Goal: Obtain resource: Obtain resource

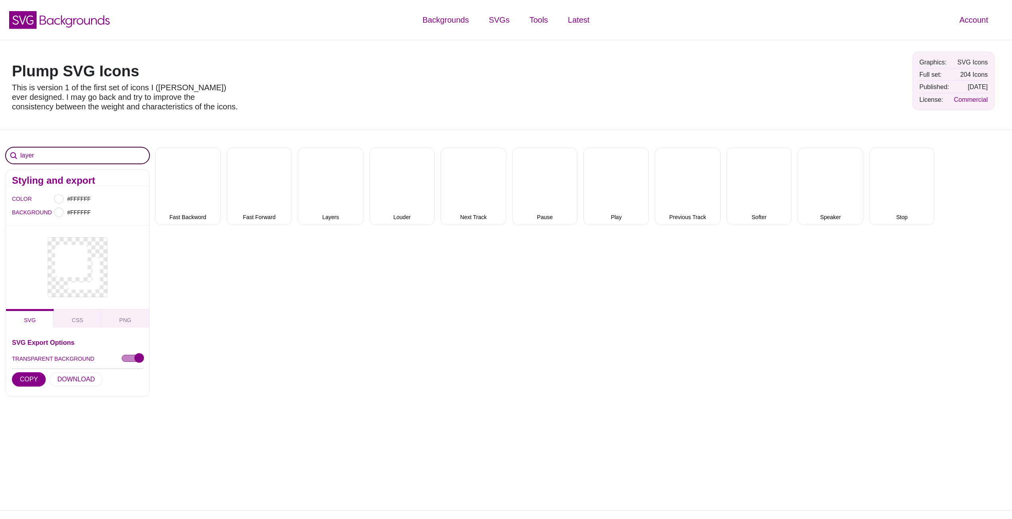
click at [120, 152] on input "layer" at bounding box center [77, 155] width 143 height 16
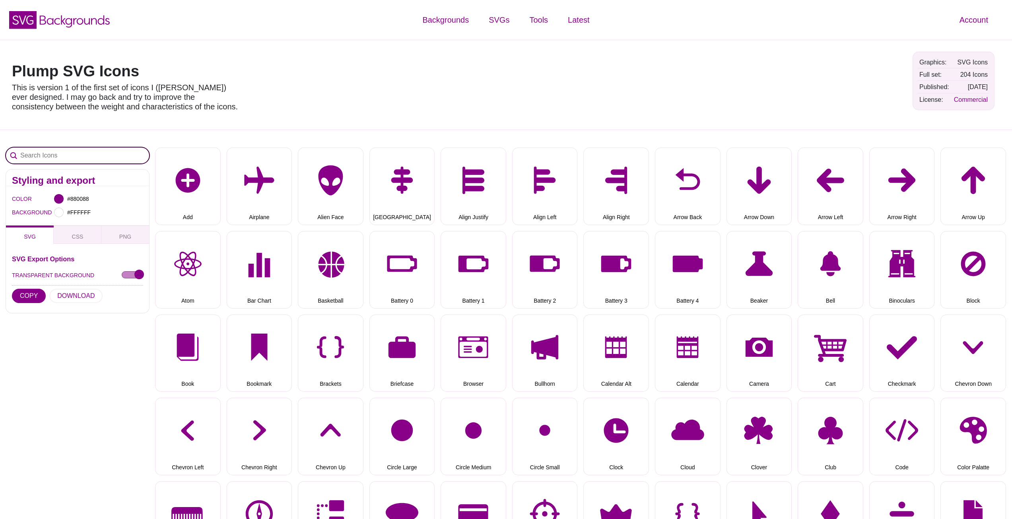
click at [87, 152] on input "Search Icons" at bounding box center [77, 155] width 143 height 16
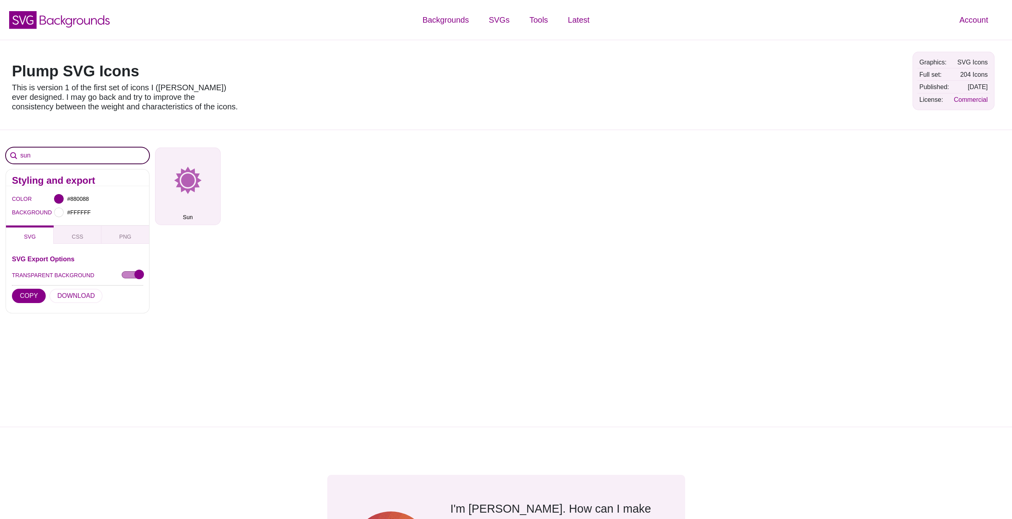
type input "sun"
click at [210, 192] on button "Sun" at bounding box center [188, 186] width 66 height 78
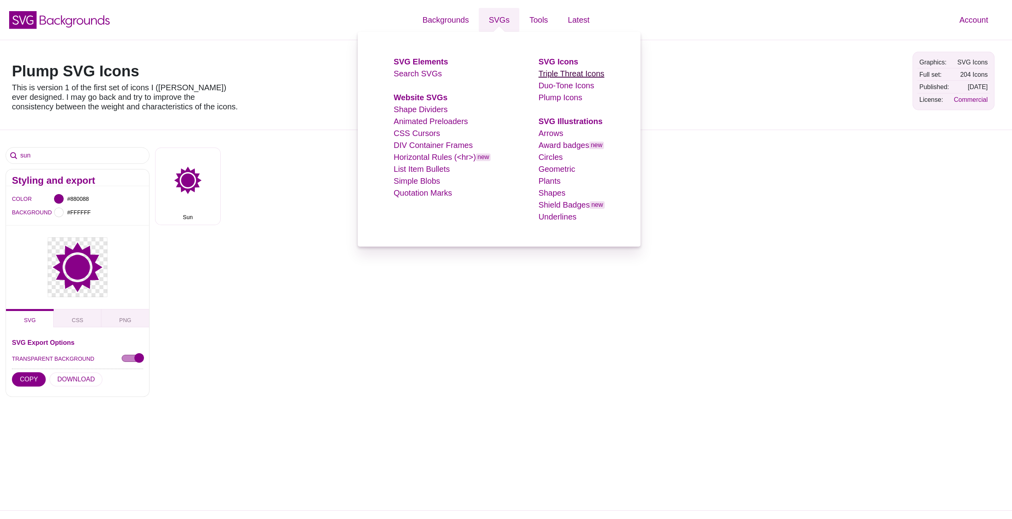
click at [560, 73] on link "Triple Threat Icons" at bounding box center [571, 73] width 66 height 9
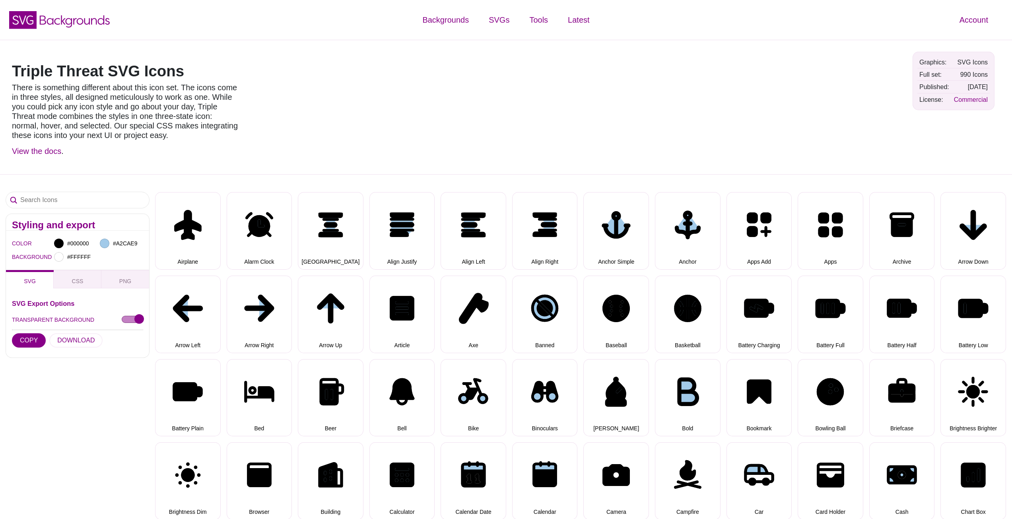
select select "triple threat"
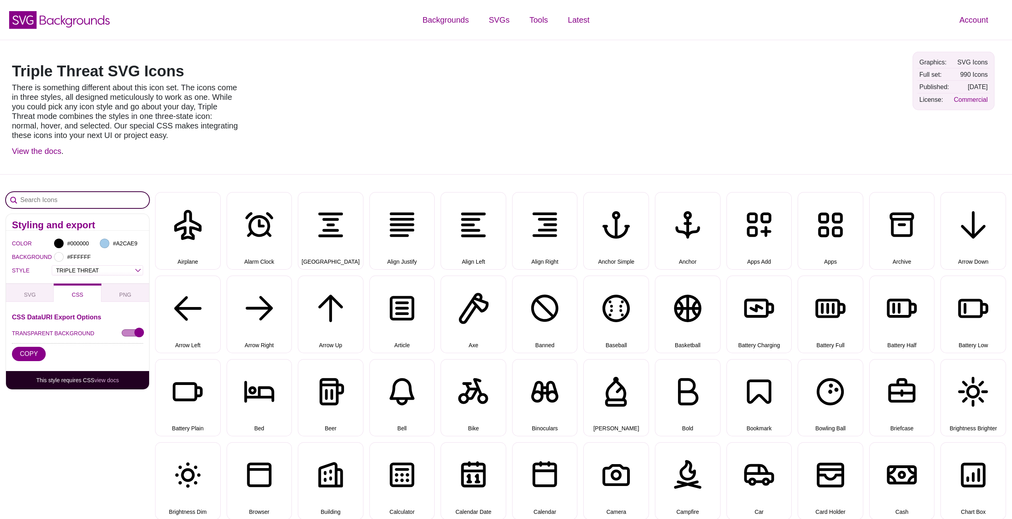
click at [78, 194] on input "Search Icons" at bounding box center [77, 200] width 143 height 16
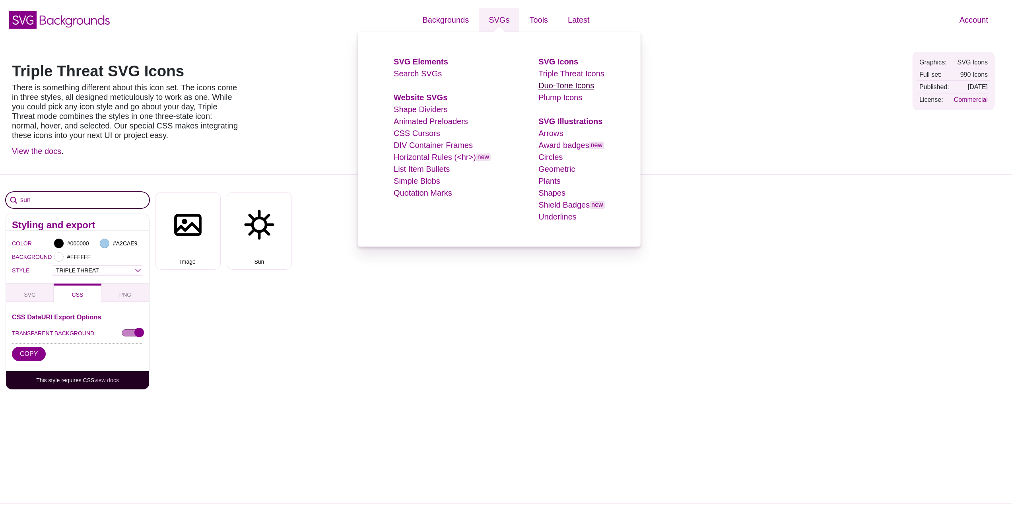
type input "sun"
click at [548, 83] on link "Duo-Tone Icons" at bounding box center [566, 85] width 56 height 9
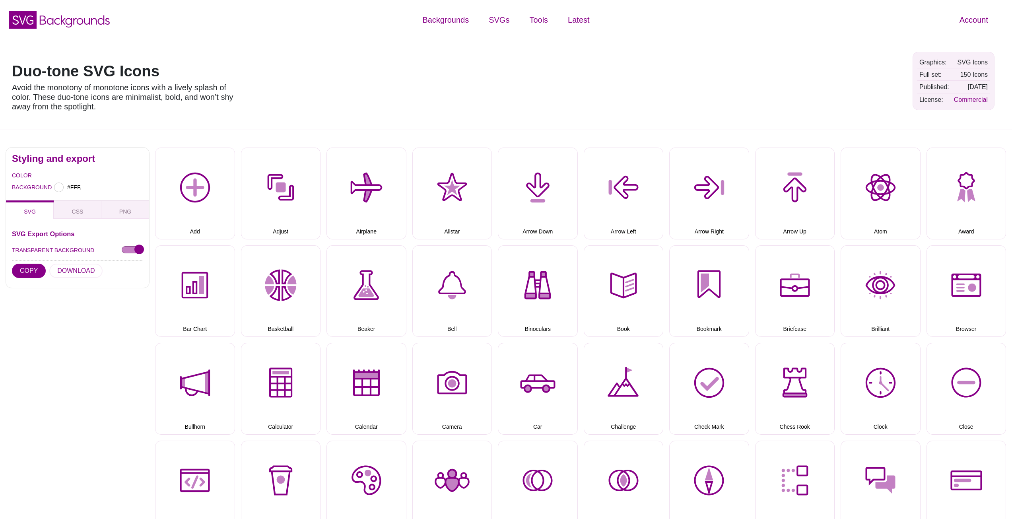
type input "#FFFFFF"
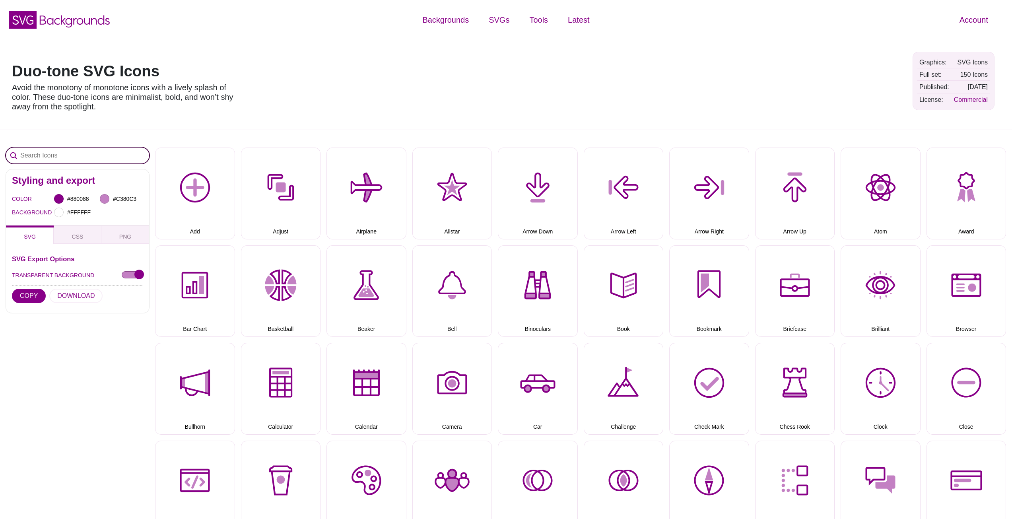
click at [66, 156] on input "Search Icons" at bounding box center [77, 155] width 143 height 16
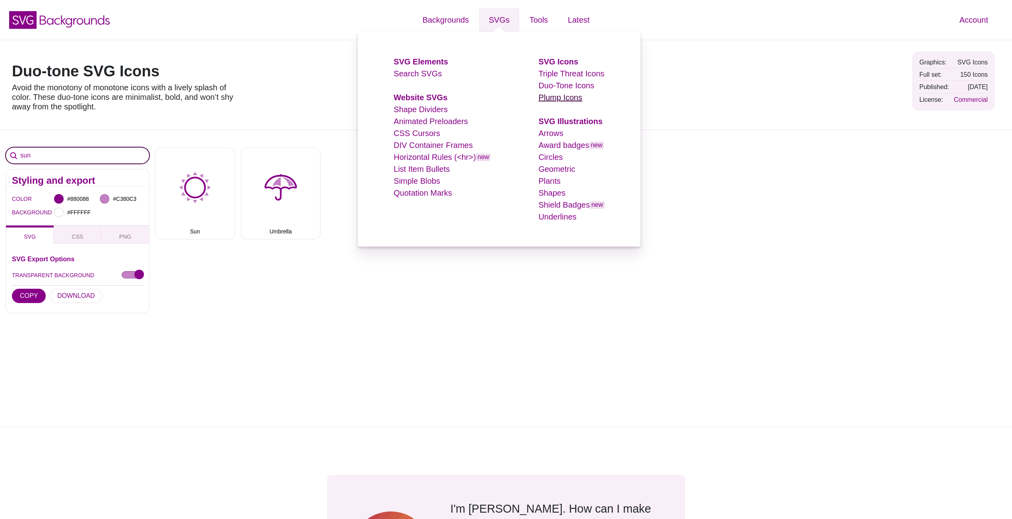
type input "sun"
click at [552, 98] on link "Plump Icons" at bounding box center [560, 97] width 44 height 9
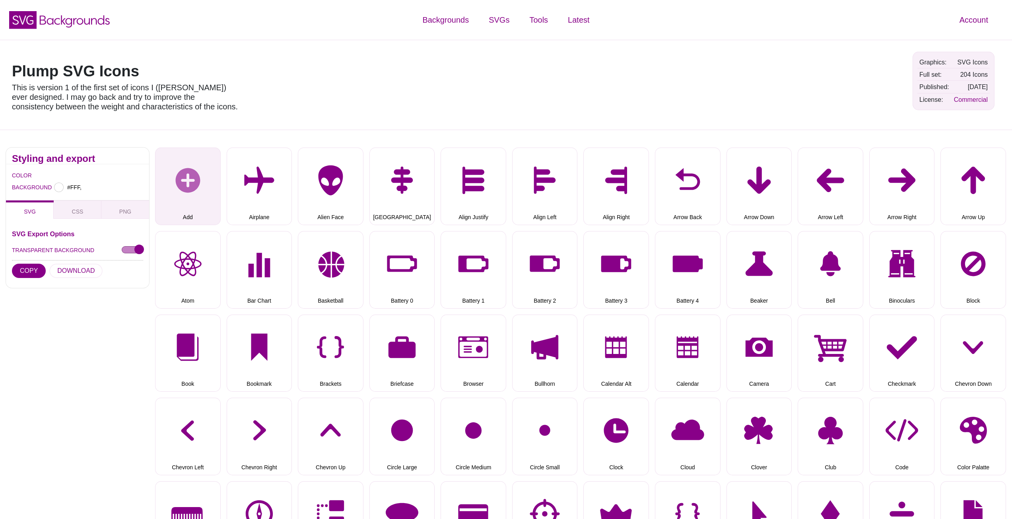
type input "#FFFFFF"
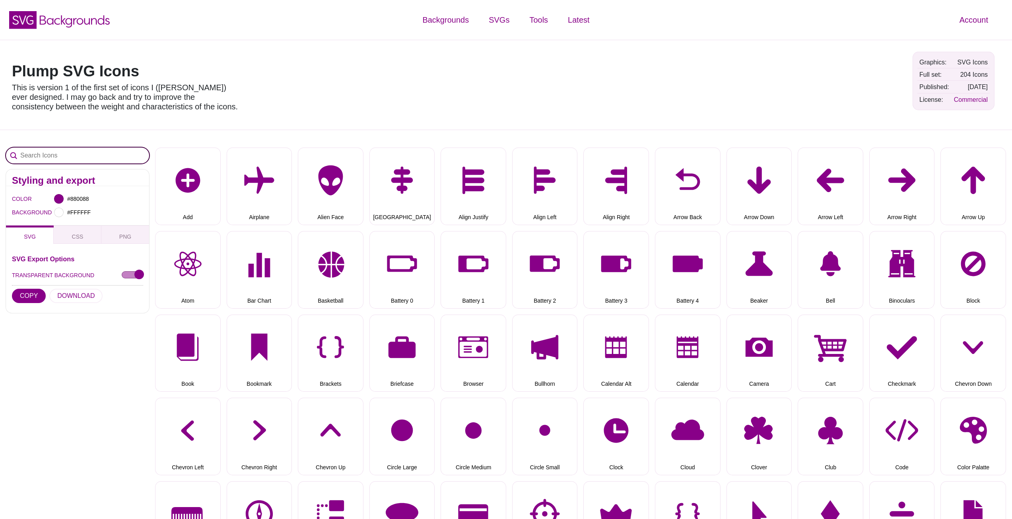
click at [95, 157] on input "Search Icons" at bounding box center [77, 155] width 143 height 16
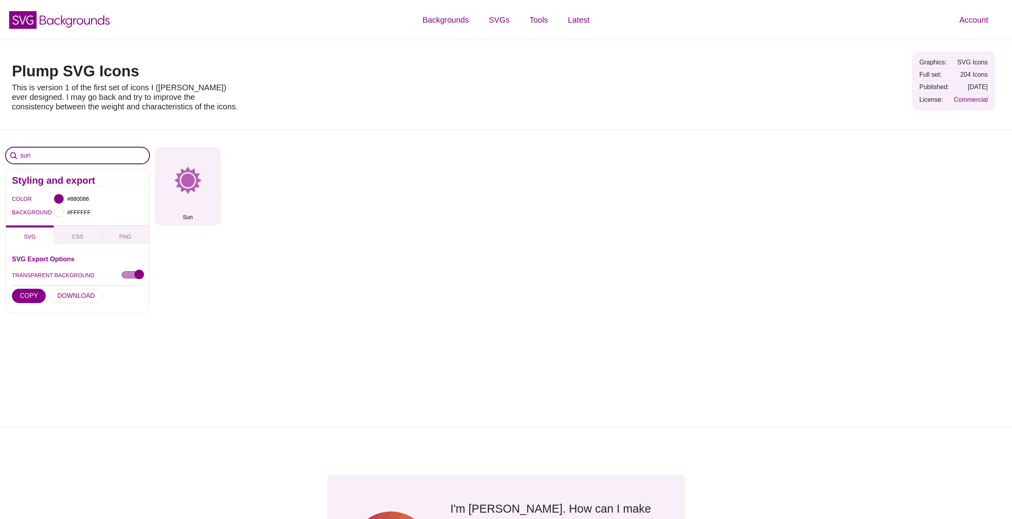
type input "sun"
click at [196, 175] on button "Sun" at bounding box center [188, 186] width 66 height 78
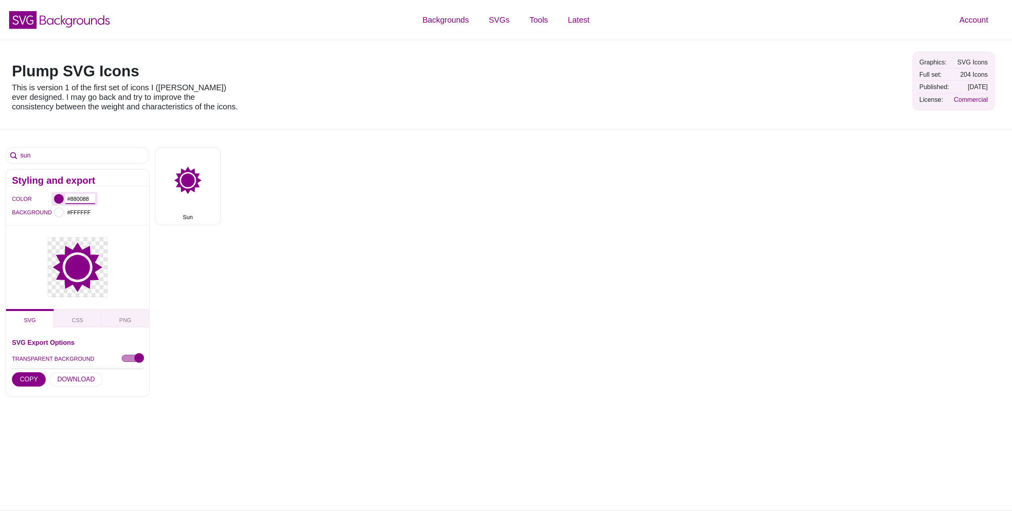
click at [66, 196] on input "#880088" at bounding box center [80, 199] width 29 height 10
type input "#000000"
drag, startPoint x: 266, startPoint y: 233, endPoint x: 274, endPoint y: 299, distance: 67.0
click at [254, 319] on div "sun Styling and export COLOR #000000 BACKGROUND #FFFFFF SVG CSS PNG SVG Export …" at bounding box center [506, 320] width 1012 height 381
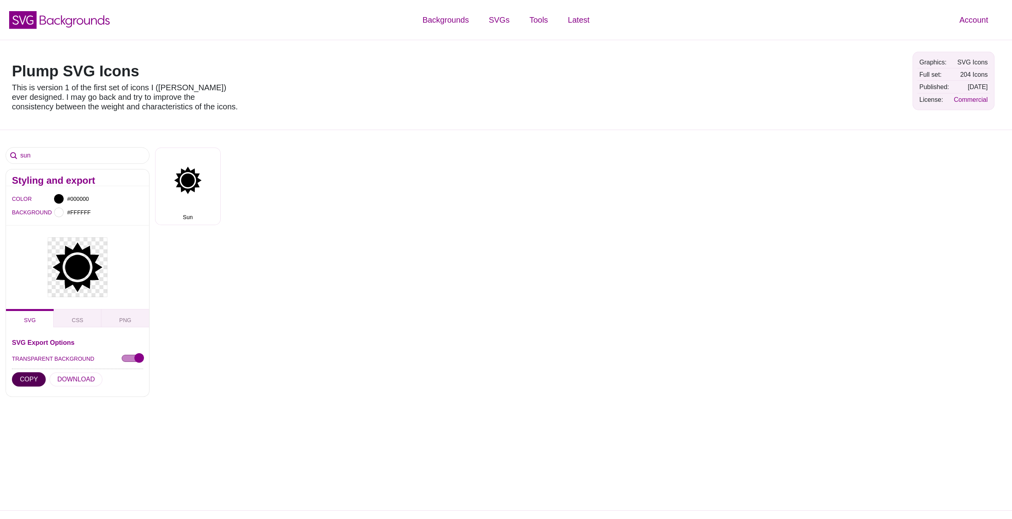
click at [27, 379] on button "COPY" at bounding box center [29, 379] width 34 height 14
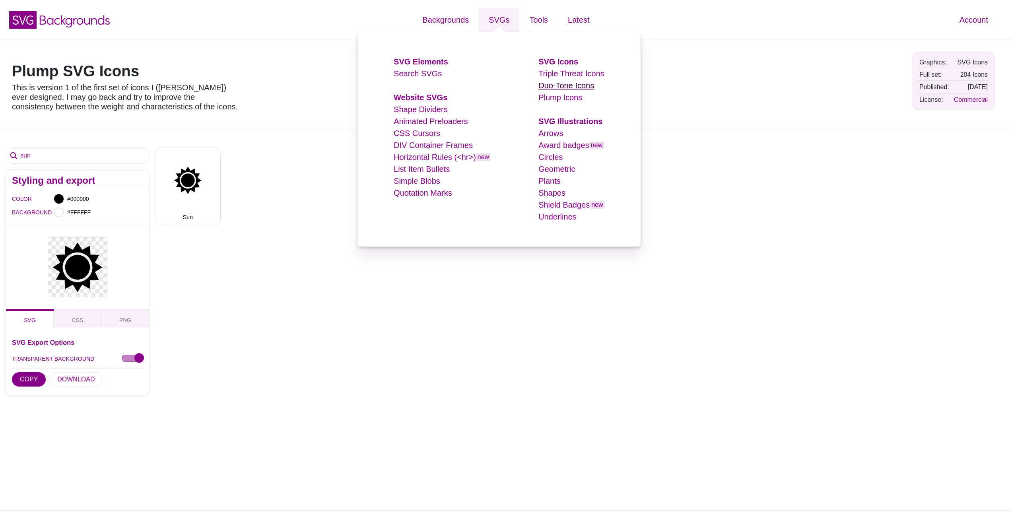
click at [561, 86] on link "Duo-Tone Icons" at bounding box center [566, 85] width 56 height 9
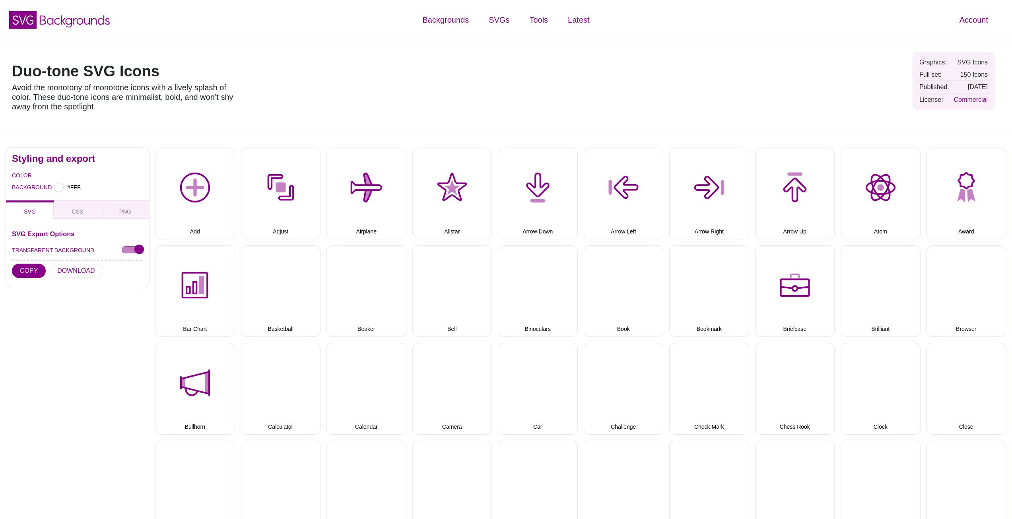
type input "#FFFFFF"
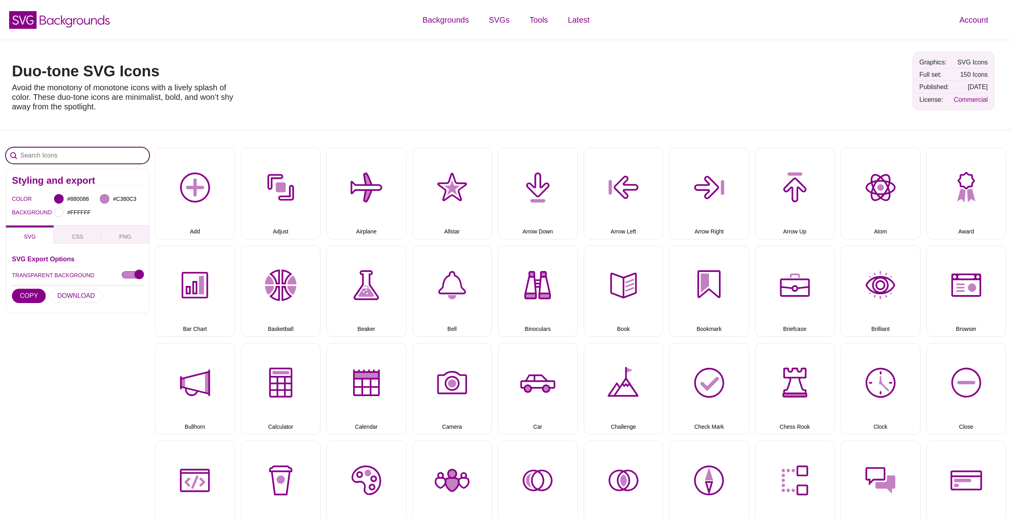
click at [95, 161] on input "Search Icons" at bounding box center [77, 155] width 143 height 16
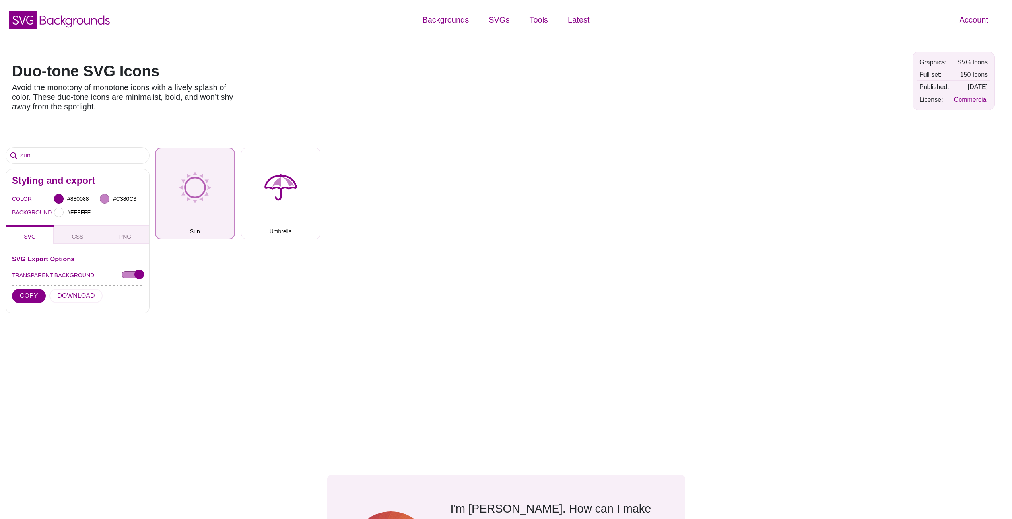
click at [192, 194] on button "Sun" at bounding box center [195, 193] width 80 height 92
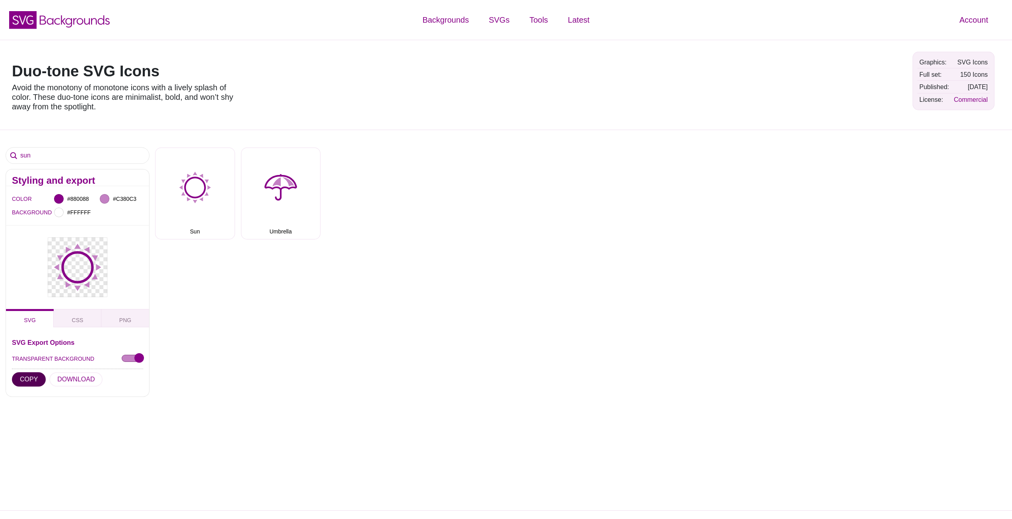
click at [29, 380] on button "COPY" at bounding box center [29, 379] width 34 height 14
click at [103, 152] on input "sun" at bounding box center [77, 155] width 143 height 16
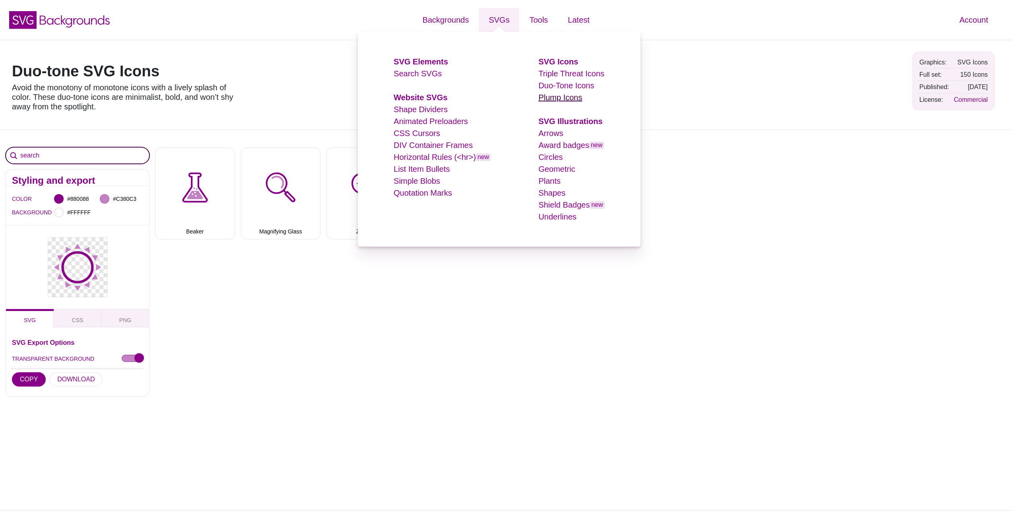
type input "search"
click at [559, 101] on link "Plump Icons" at bounding box center [560, 97] width 44 height 9
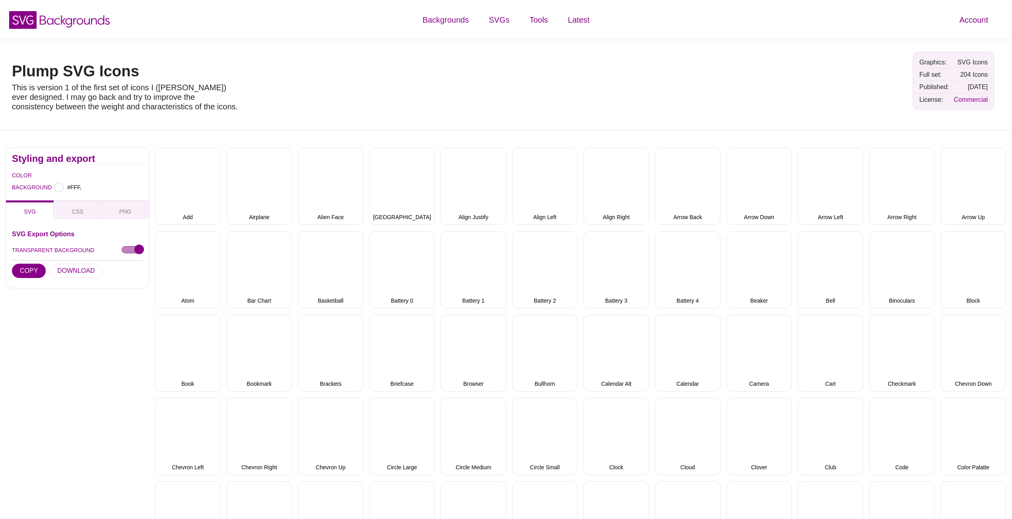
type input "#FFFFFF"
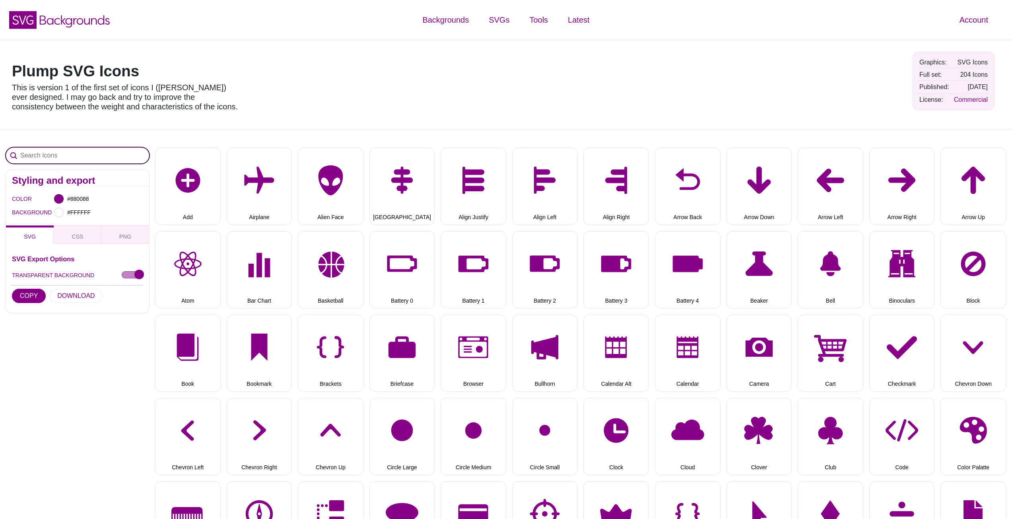
click at [50, 158] on input "Search Icons" at bounding box center [77, 155] width 143 height 16
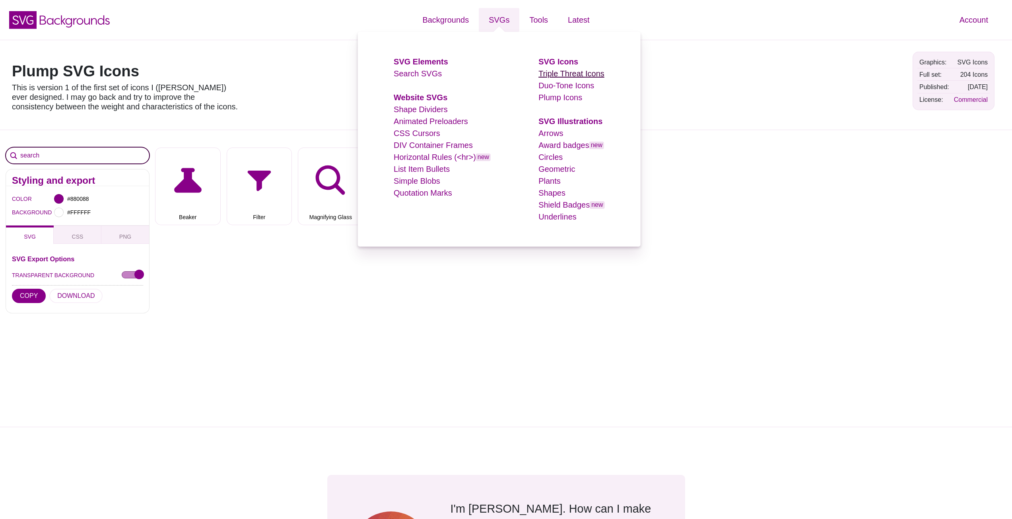
type input "search"
click at [557, 77] on link "Triple Threat Icons" at bounding box center [571, 73] width 66 height 9
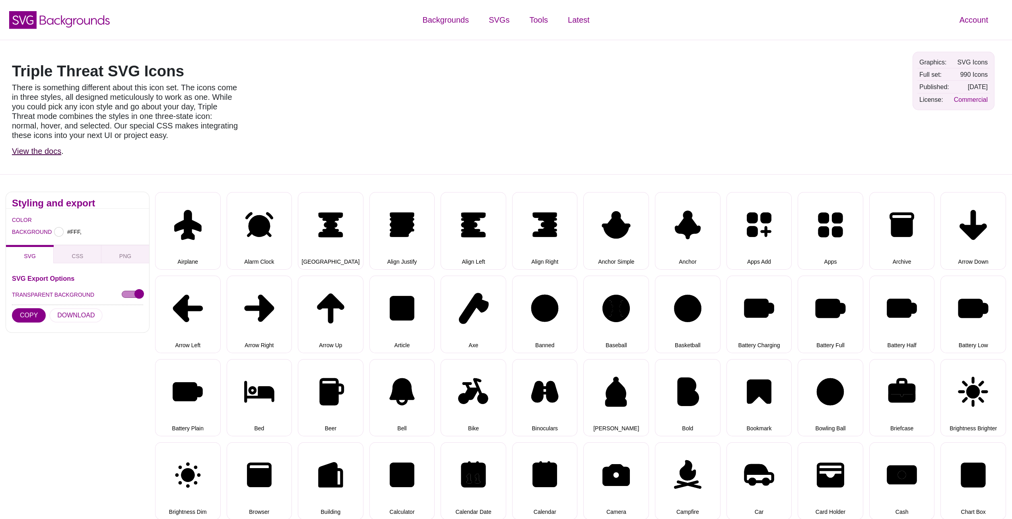
type input "#FFFFFF"
select select "triple threat"
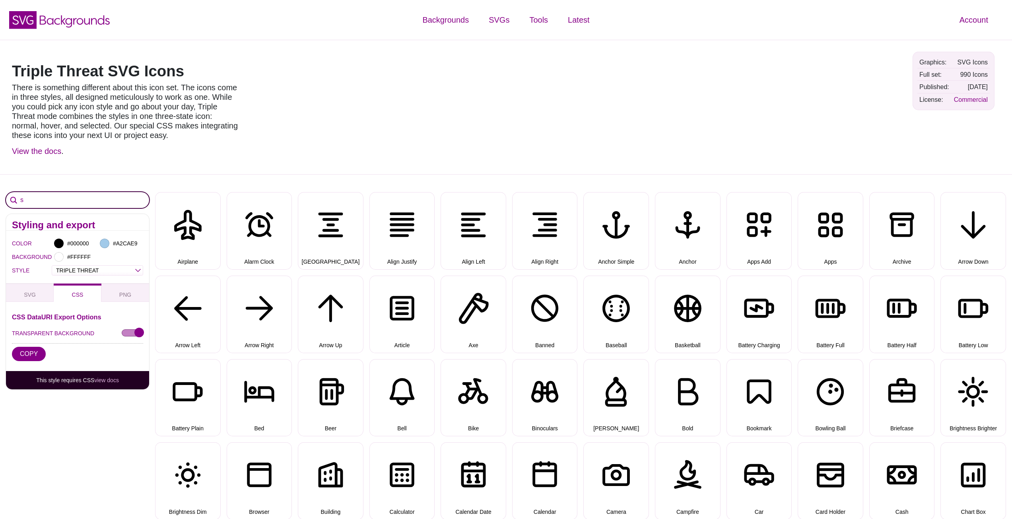
click at [72, 203] on input "s" at bounding box center [77, 200] width 143 height 16
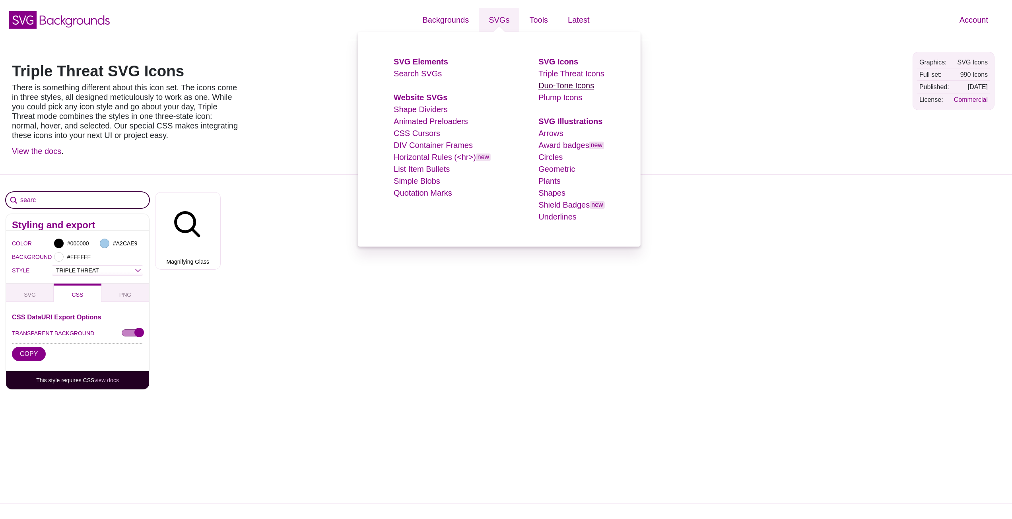
type input "searc"
click at [550, 83] on link "Duo-Tone Icons" at bounding box center [566, 85] width 56 height 9
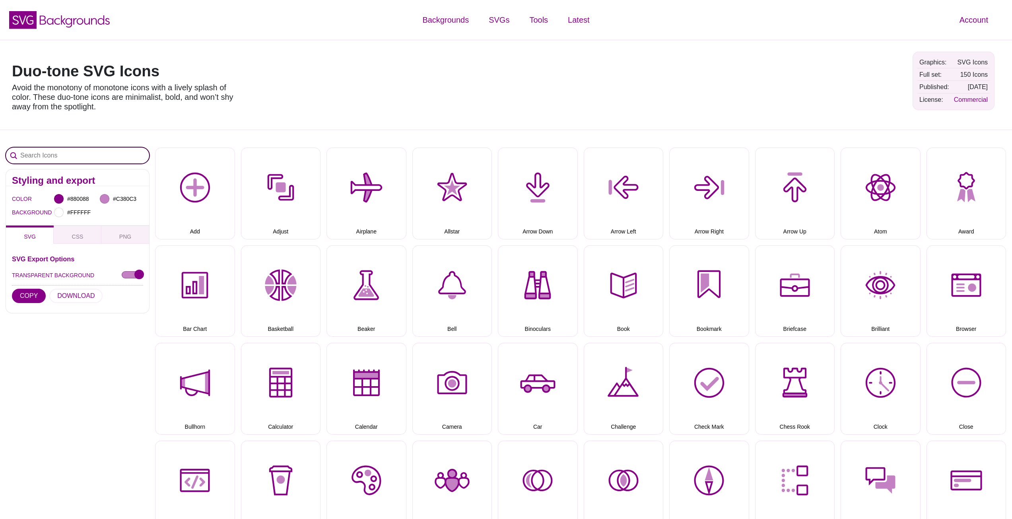
click at [78, 157] on input "Search Icons" at bounding box center [77, 155] width 143 height 16
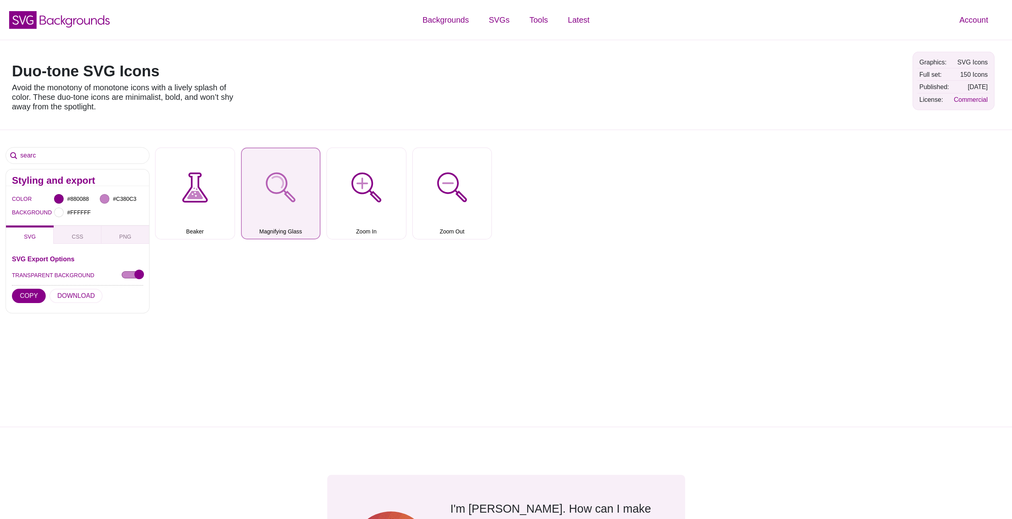
click at [282, 180] on button "Magnifying Glass" at bounding box center [281, 193] width 80 height 92
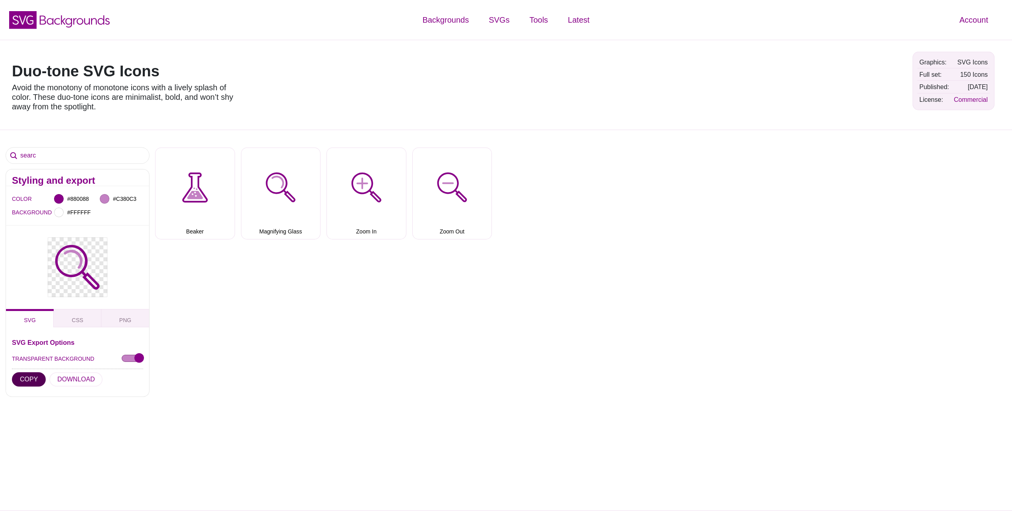
click at [28, 382] on button "COPY" at bounding box center [29, 379] width 34 height 14
click at [65, 153] on input "searc" at bounding box center [77, 155] width 143 height 16
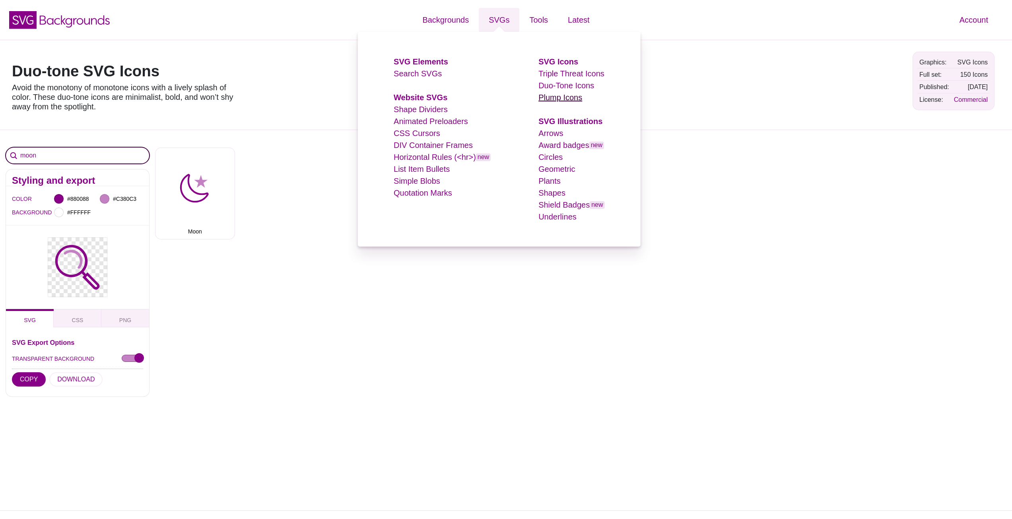
type input "moon"
click at [549, 100] on link "Plump Icons" at bounding box center [560, 97] width 44 height 9
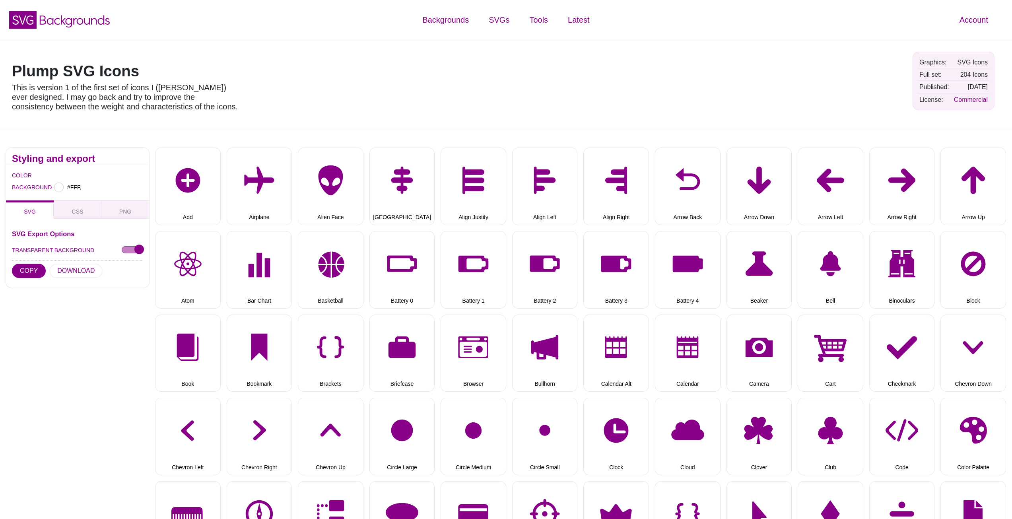
type input "#FFFFFF"
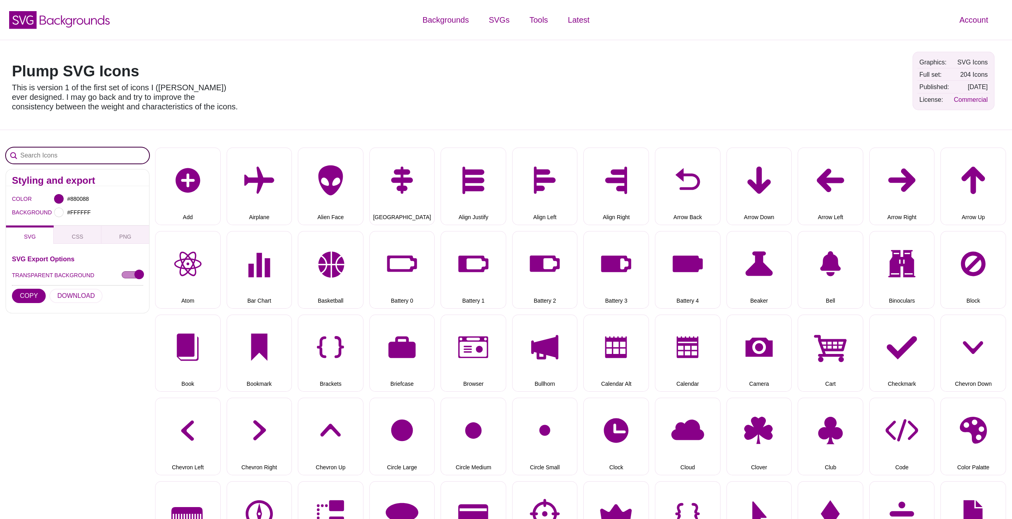
click at [37, 157] on input "Search Icons" at bounding box center [77, 155] width 143 height 16
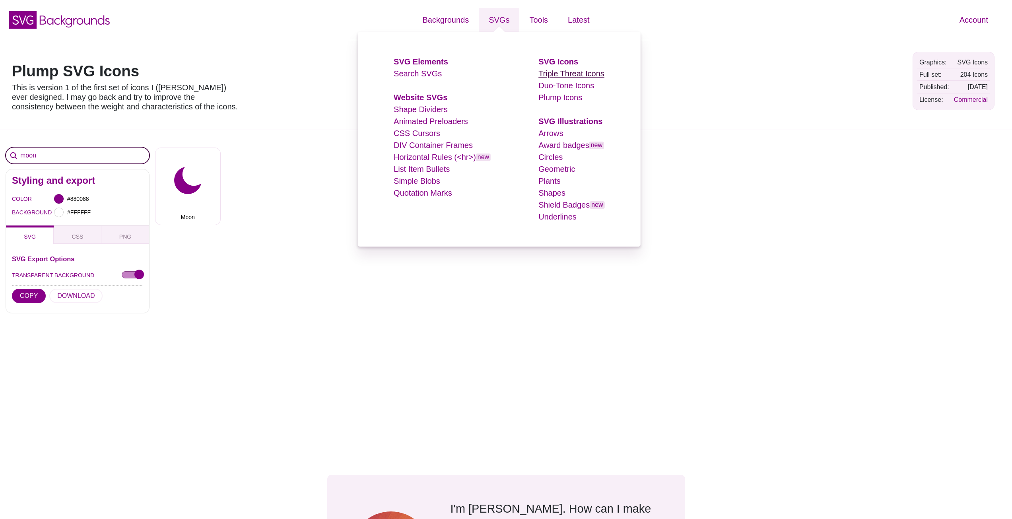
type input "moon"
click at [554, 69] on link "Triple Threat Icons" at bounding box center [571, 73] width 66 height 9
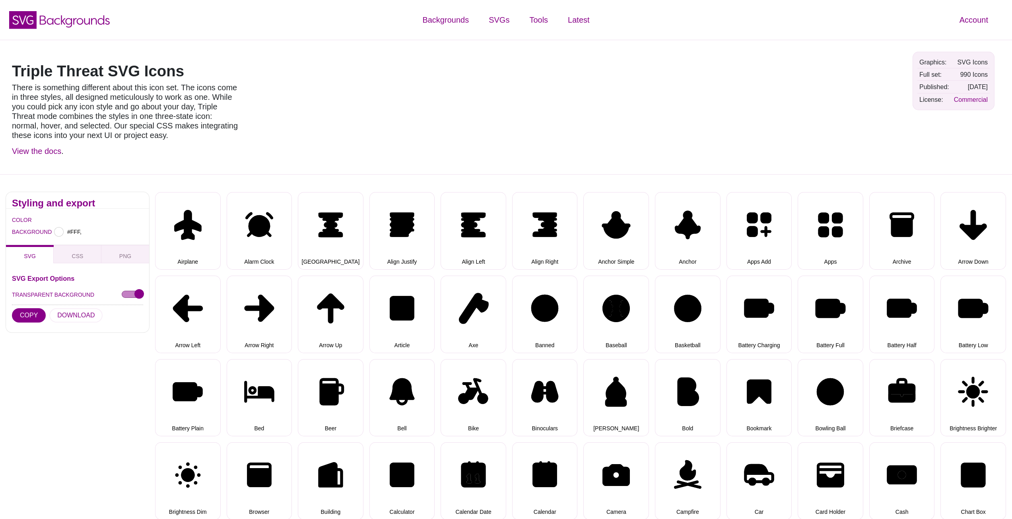
type input "#FFFFFF"
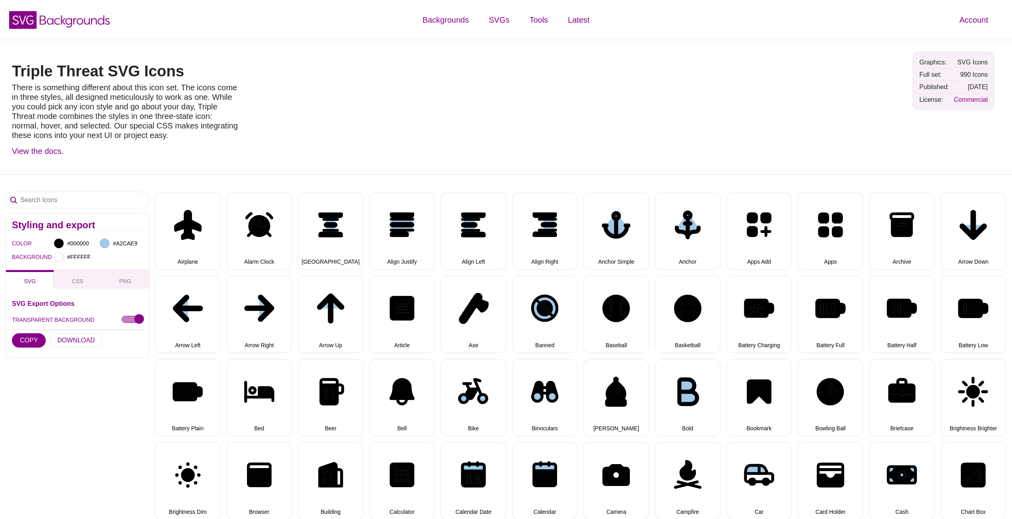
select select "triple threat"
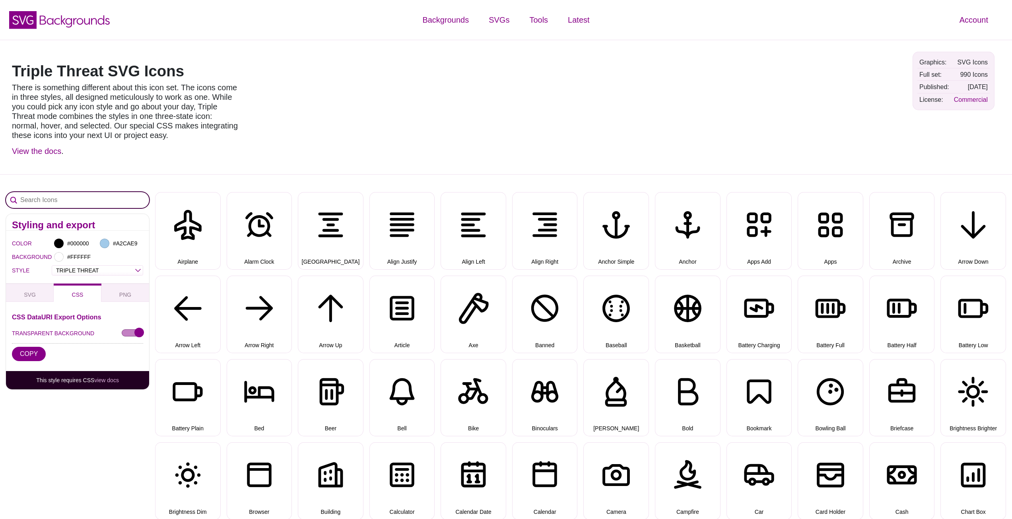
click at [35, 201] on input "Search Icons" at bounding box center [77, 200] width 143 height 16
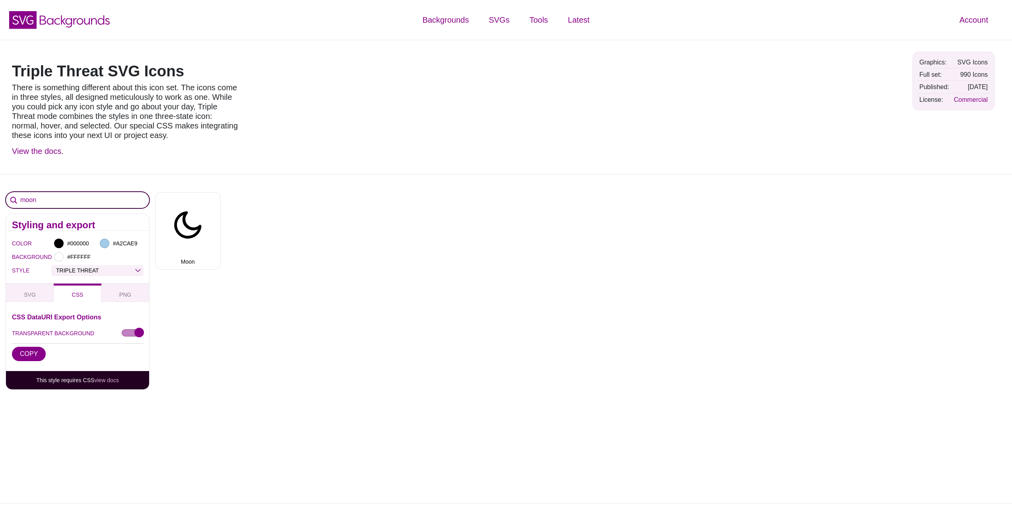
type input "moon"
click at [78, 270] on select "OUTLINE DUO-TONE SOLID TRIPLE THREAT DOUBLE TROUBLE" at bounding box center [97, 270] width 91 height 9
select select "solid"
click at [52, 266] on select "OUTLINE DUO-TONE SOLID TRIPLE THREAT DOUBLE TROUBLE" at bounding box center [97, 270] width 91 height 9
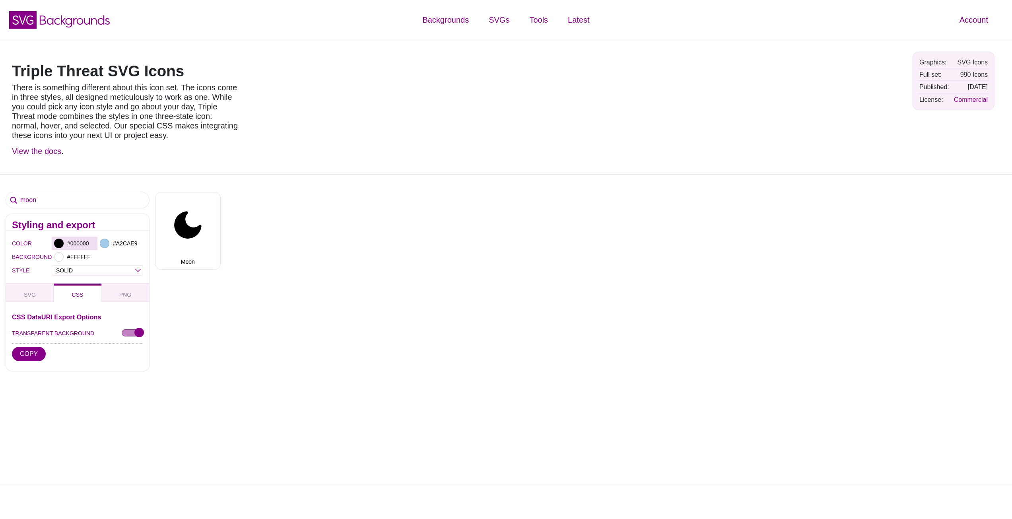
click at [57, 244] on div at bounding box center [59, 244] width 10 height 10
type input "#FFFFFF"
drag, startPoint x: 266, startPoint y: 318, endPoint x: 263, endPoint y: 231, distance: 86.7
click at [286, 202] on div "Airplane Alarm Clock [GEOGRAPHIC_DATA] Align Justify Align Left Align Right Anc…" at bounding box center [583, 227] width 857 height 83
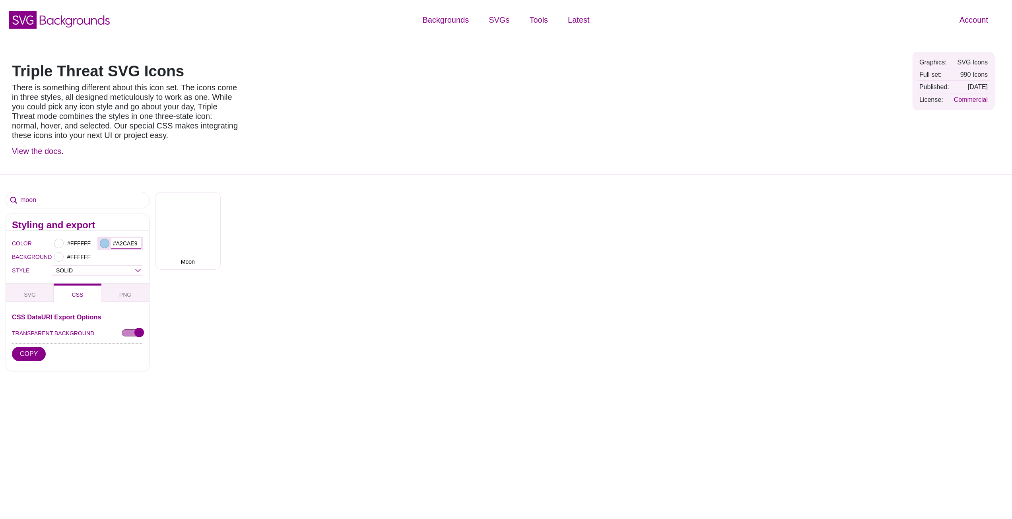
click at [115, 242] on input "#A2CAE9" at bounding box center [125, 243] width 29 height 10
drag, startPoint x: 173, startPoint y: 310, endPoint x: 114, endPoint y: 334, distance: 62.8
type input "#FFFFFF"
drag, startPoint x: 313, startPoint y: 248, endPoint x: 311, endPoint y: 226, distance: 22.0
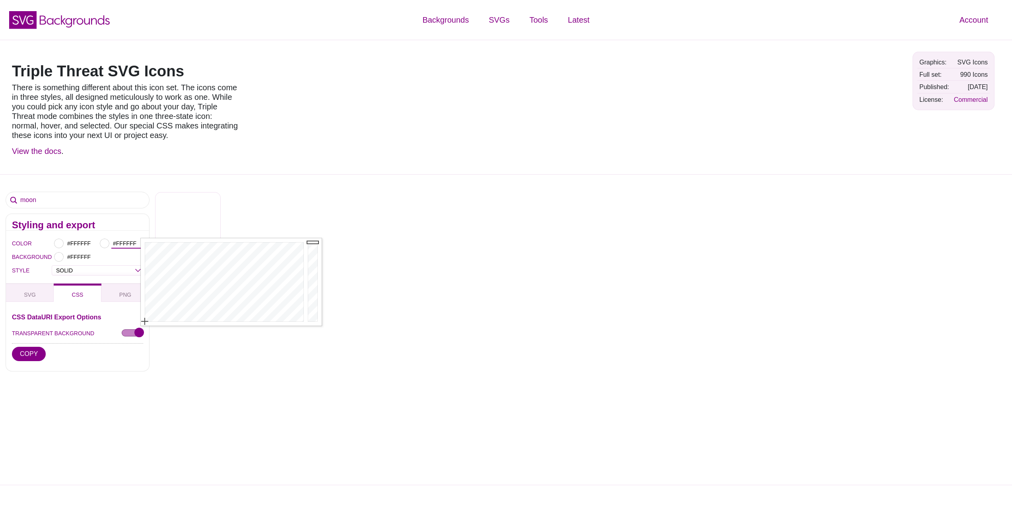
click at [295, 208] on div "Airplane Alarm Clock [GEOGRAPHIC_DATA] Align Justify Align Left Align Right Anc…" at bounding box center [583, 227] width 857 height 83
click at [37, 293] on button "SVG" at bounding box center [30, 292] width 48 height 18
click at [24, 349] on button "COPY" at bounding box center [29, 354] width 34 height 14
click at [27, 353] on button "COPY" at bounding box center [29, 354] width 34 height 14
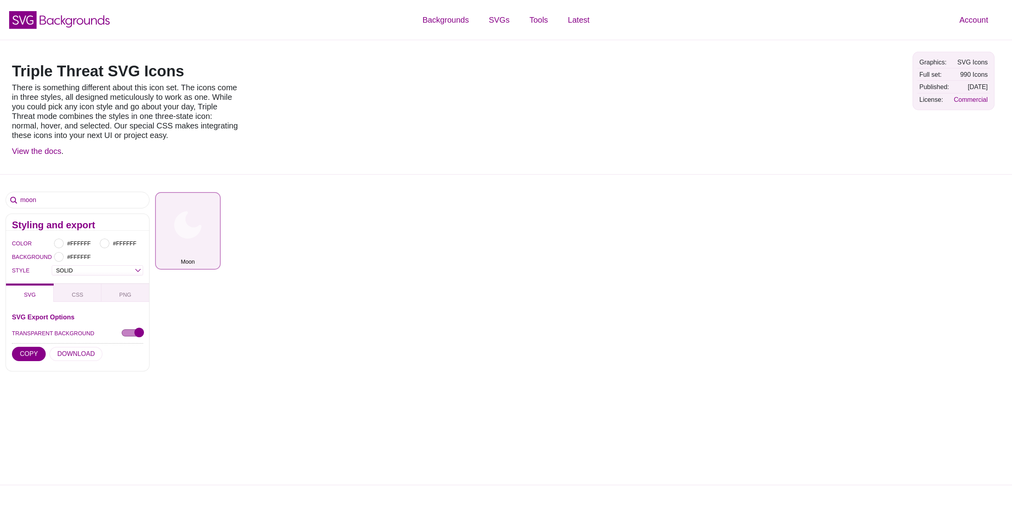
click at [180, 238] on button "Moon" at bounding box center [188, 231] width 66 height 78
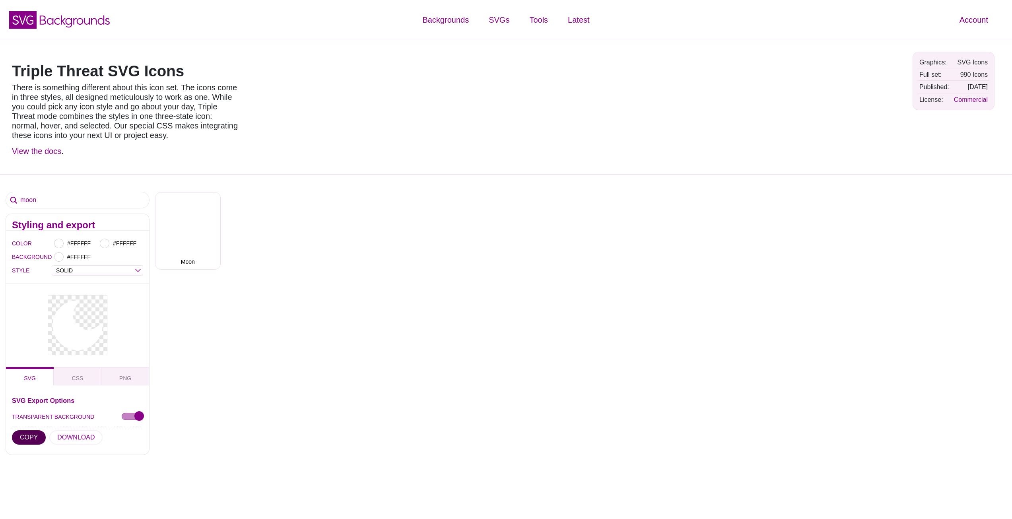
click at [29, 438] on button "COPY" at bounding box center [29, 437] width 34 height 14
click at [29, 437] on button "COPY" at bounding box center [29, 437] width 34 height 14
